Goal: Information Seeking & Learning: Learn about a topic

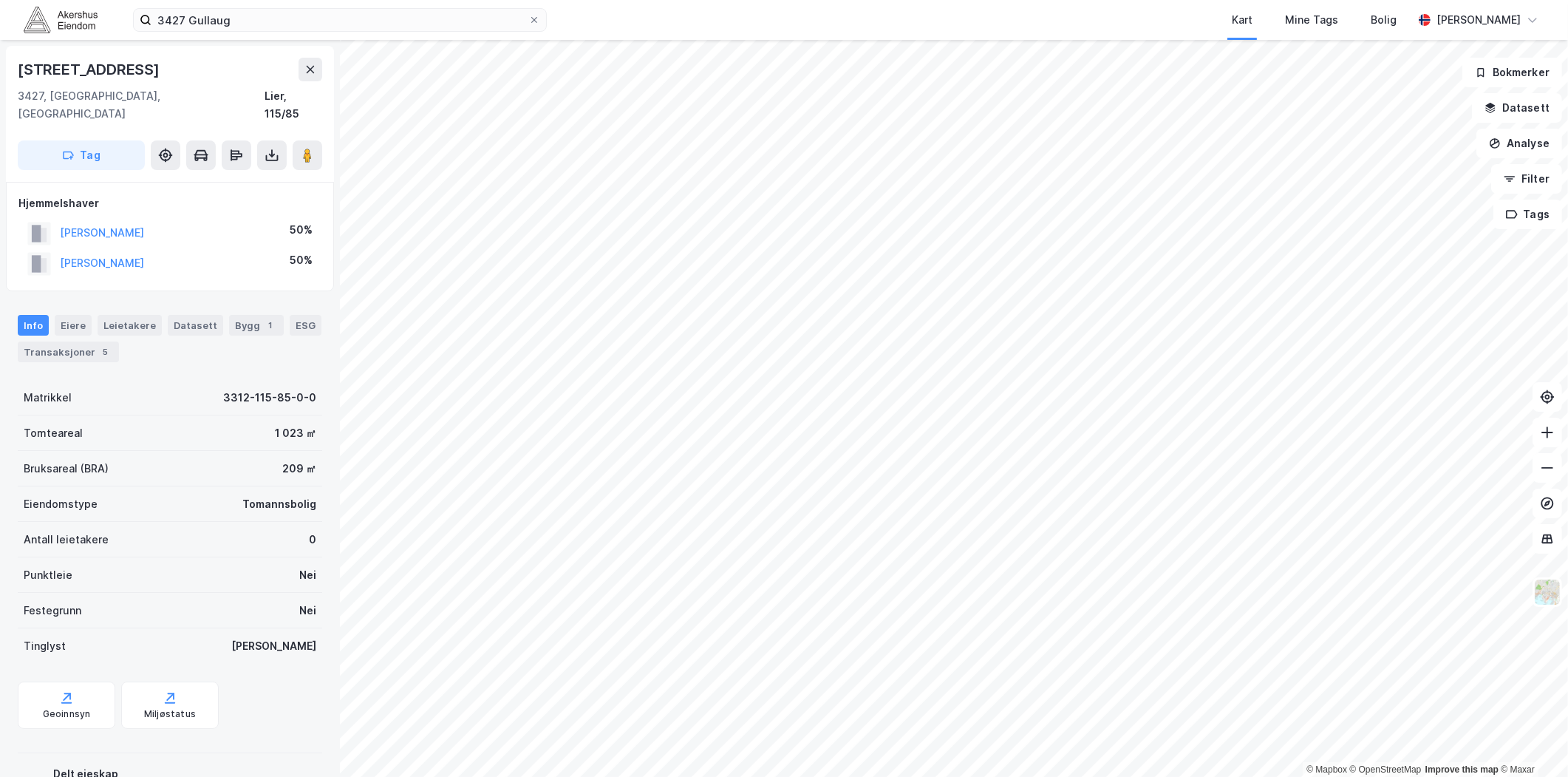
scroll to position [40, 0]
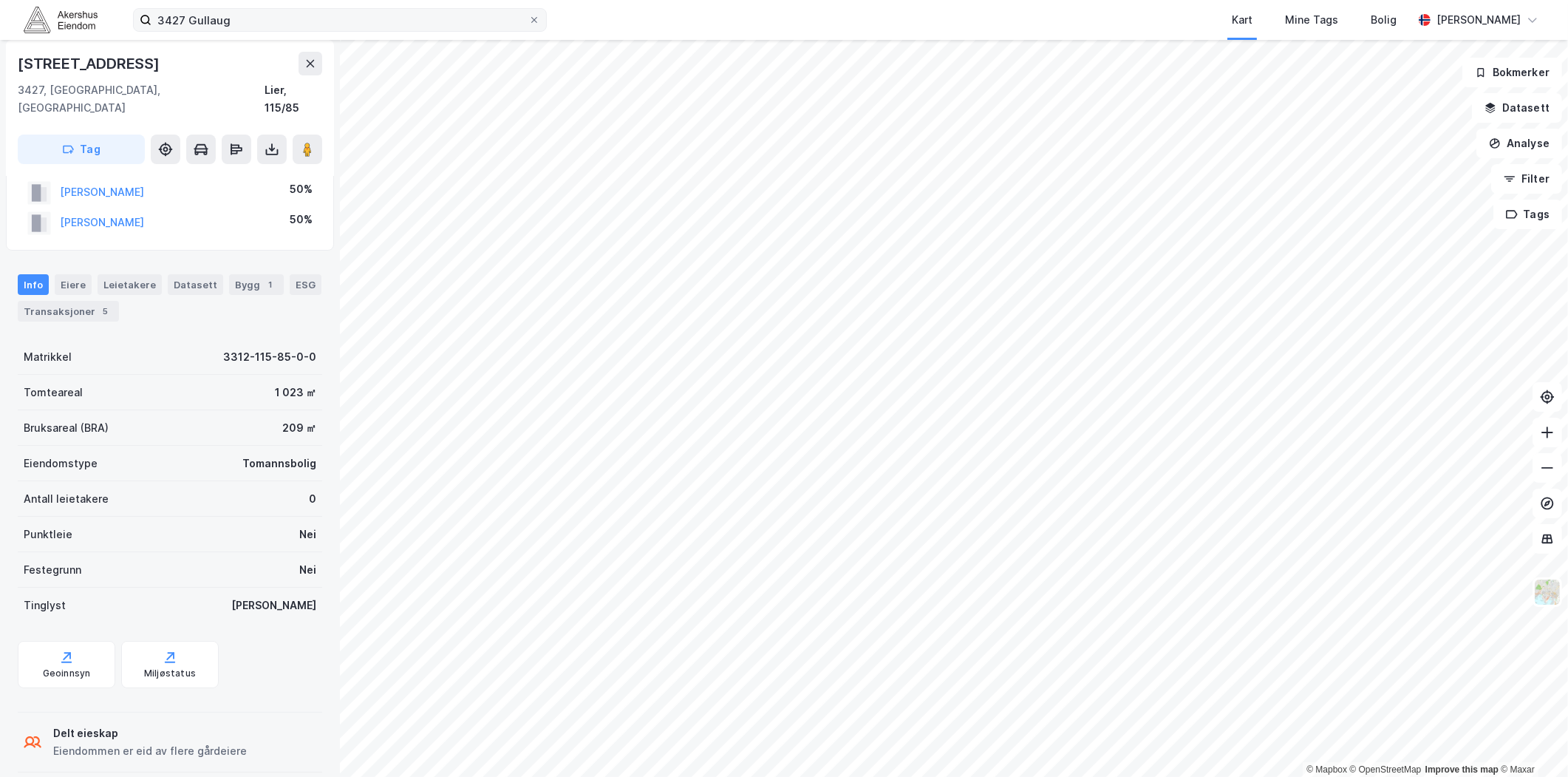
click at [312, 31] on label "3427 Gullaug" at bounding box center [340, 20] width 414 height 24
click at [312, 31] on input "3427 Gullaug" at bounding box center [339, 20] width 377 height 22
click at [312, 31] on label "3427 Gullaug" at bounding box center [340, 20] width 414 height 24
click at [312, 31] on input "3427 Gullaug" at bounding box center [339, 20] width 377 height 22
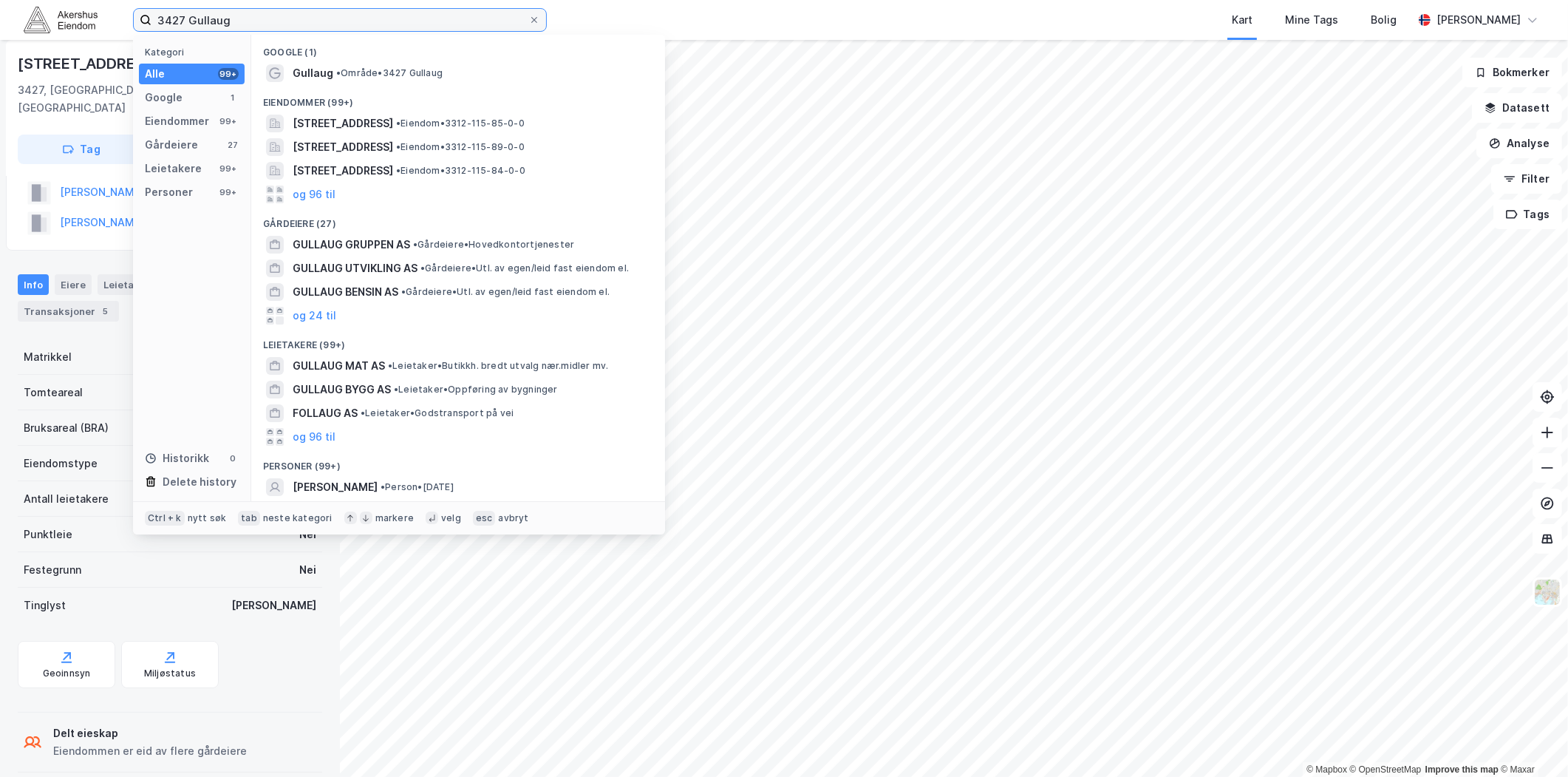
drag, startPoint x: 312, startPoint y: 31, endPoint x: 305, endPoint y: 26, distance: 8.6
click at [305, 26] on input "3427 Gullaug" at bounding box center [339, 20] width 377 height 22
click at [304, 25] on input "3427 Gullaug" at bounding box center [339, 20] width 377 height 22
paste input "[STREET_ADDRESS]"
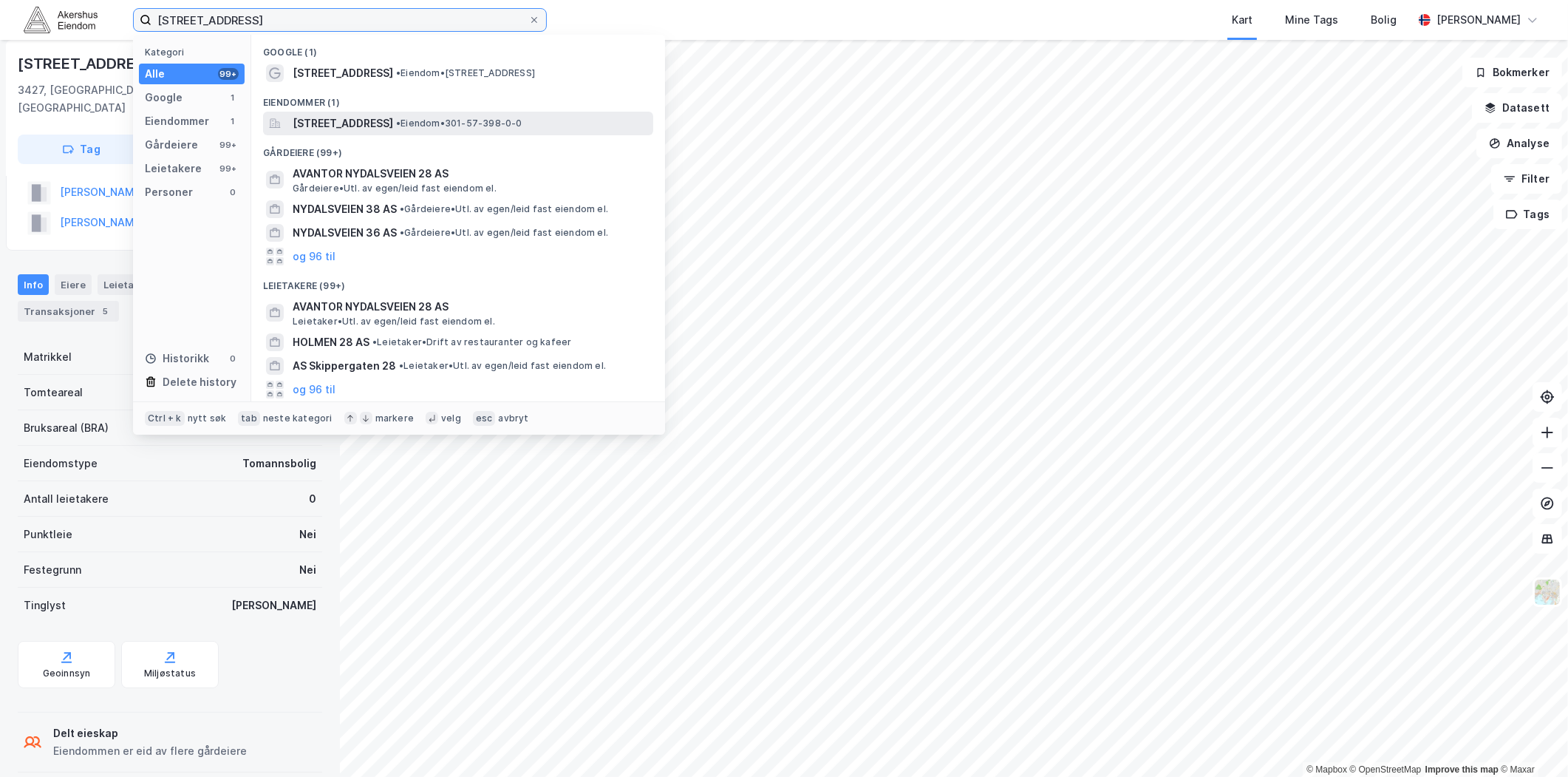
type input "[STREET_ADDRESS]"
click at [386, 125] on span "[STREET_ADDRESS]" at bounding box center [343, 123] width 101 height 18
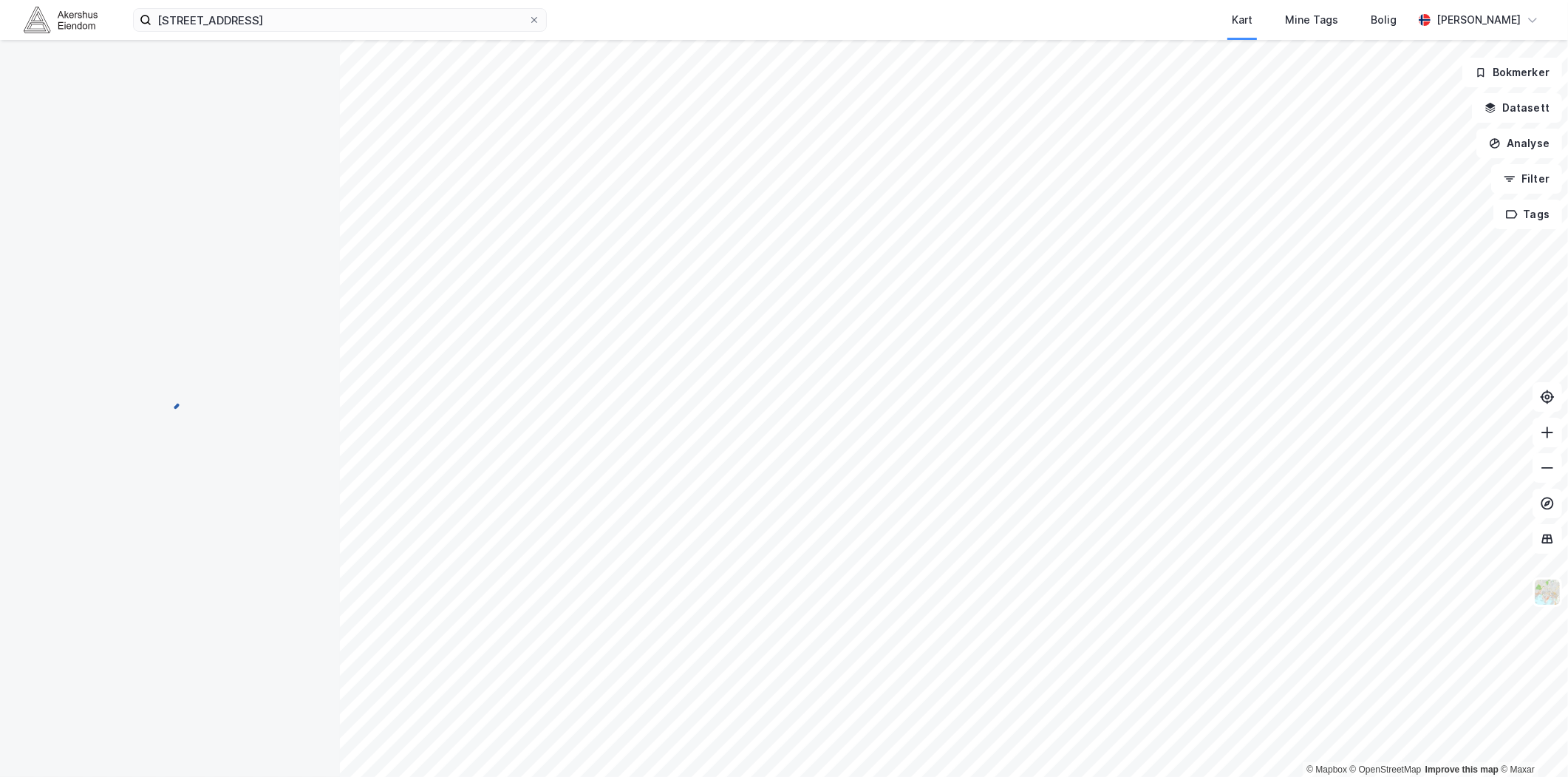
scroll to position [40, 0]
click at [330, 19] on input at bounding box center [348, 20] width 395 height 22
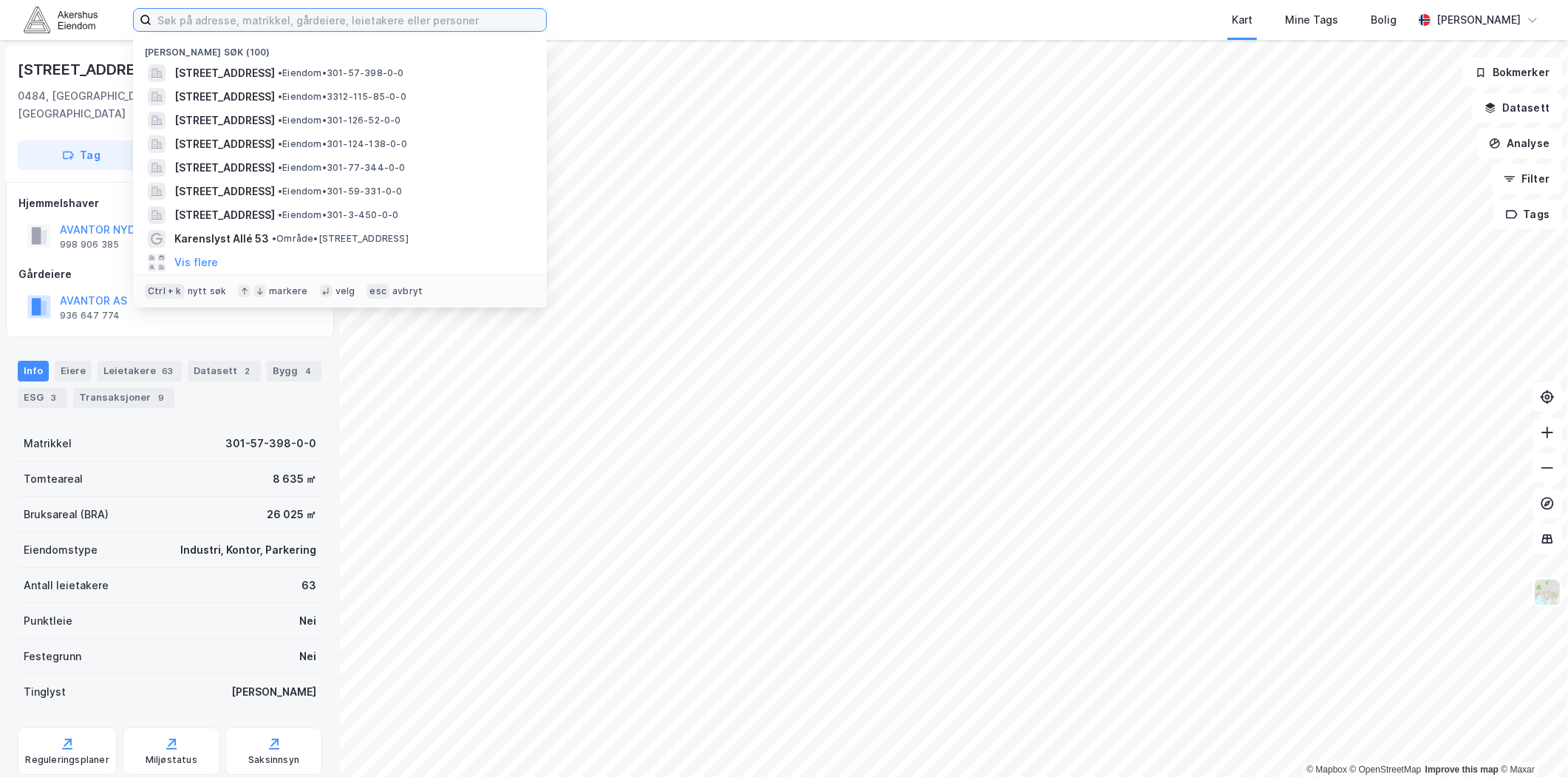
paste input "[STREET_ADDRESS]"
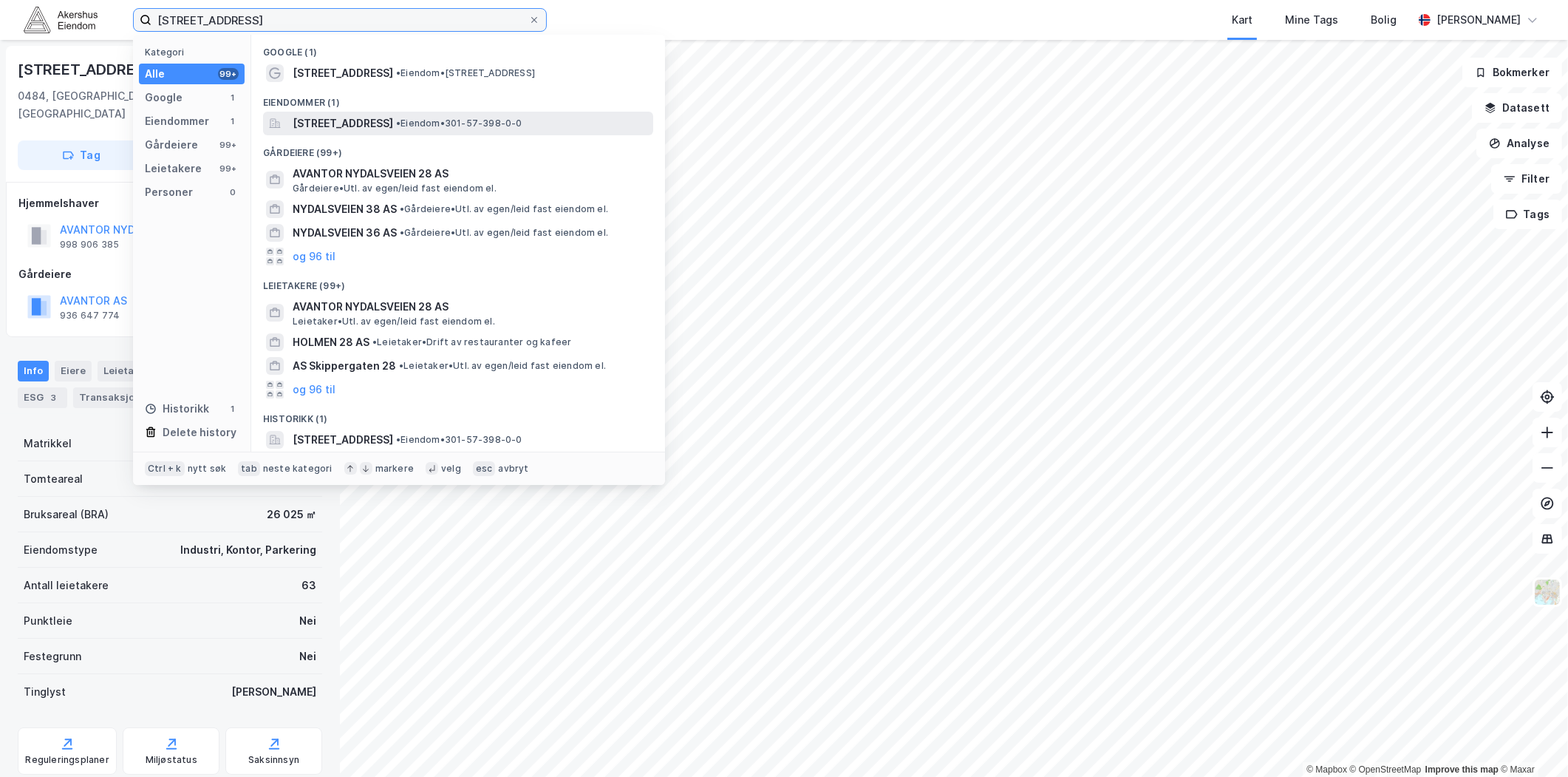
type input "[STREET_ADDRESS]"
click at [368, 123] on span "[STREET_ADDRESS]" at bounding box center [343, 123] width 101 height 18
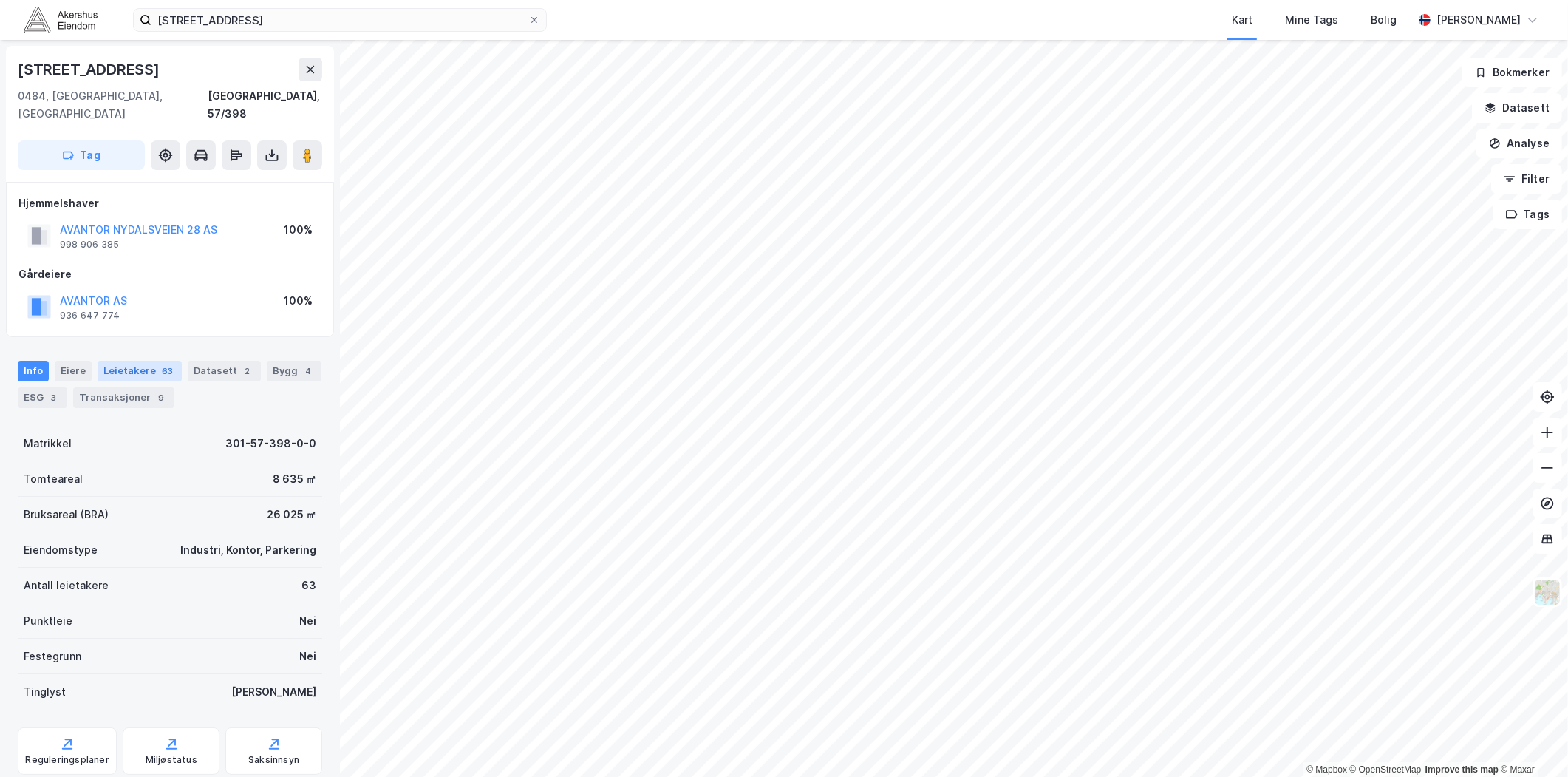
click at [160, 364] on div "63" at bounding box center [167, 371] width 17 height 15
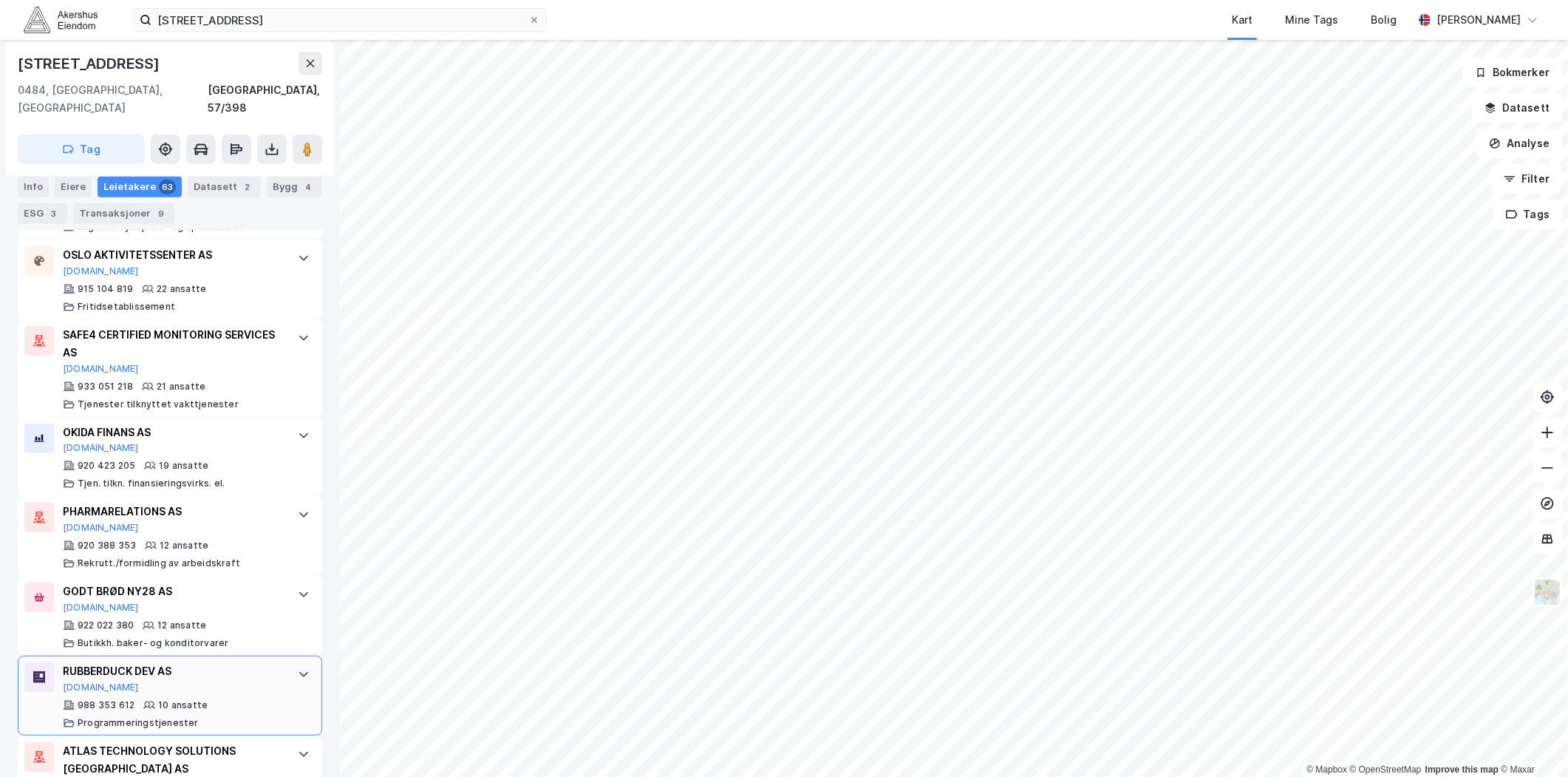
scroll to position [1313, 0]
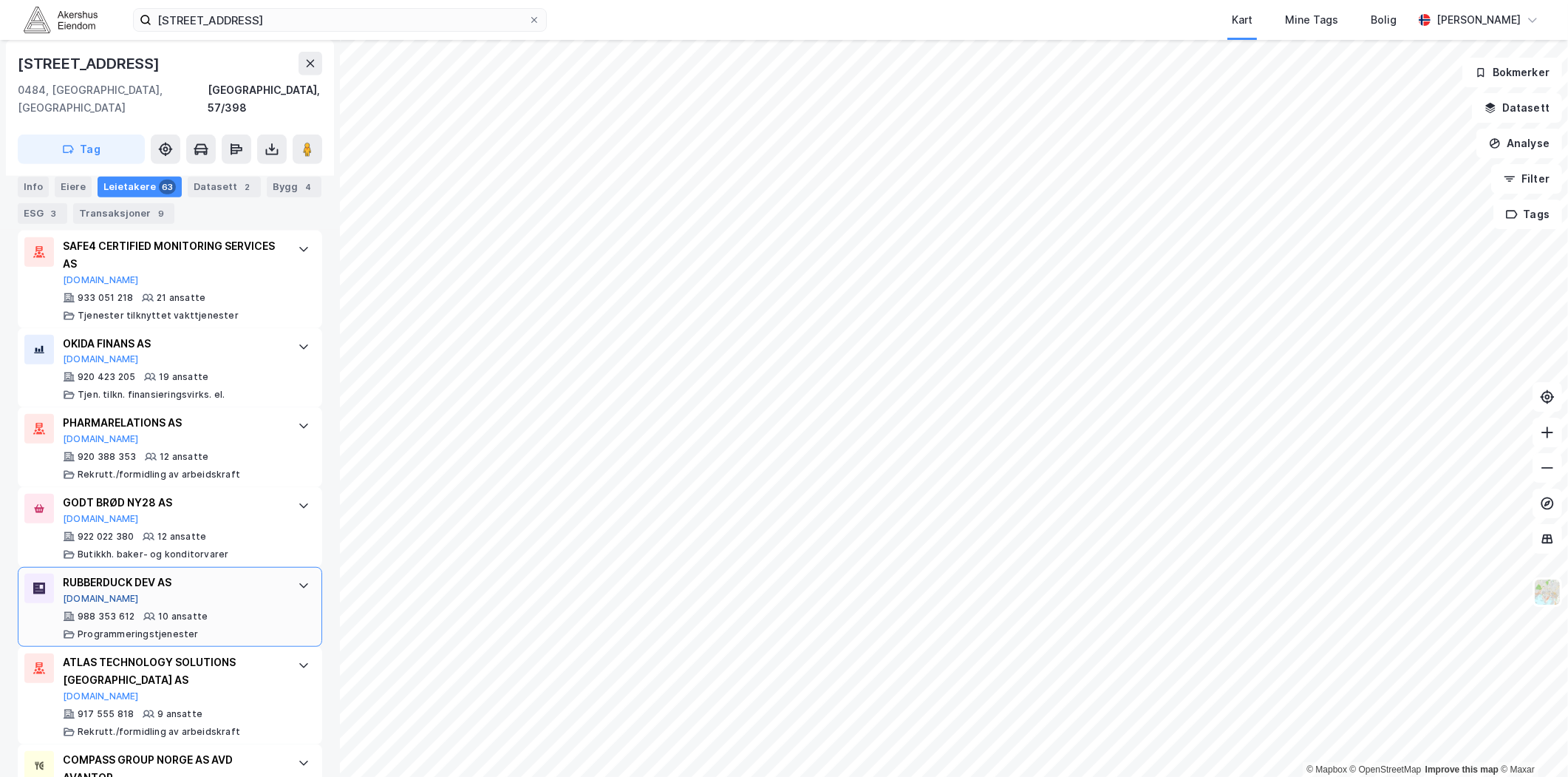
click at [76, 593] on button "Proff.no" at bounding box center [101, 598] width 76 height 11
